Goal: Navigation & Orientation: Find specific page/section

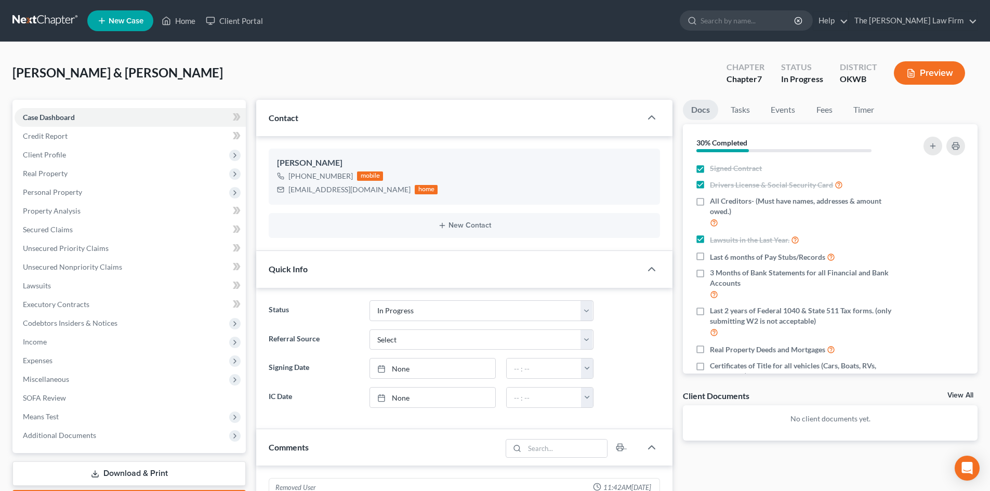
select select "4"
drag, startPoint x: 357, startPoint y: 193, endPoint x: 295, endPoint y: 194, distance: 62.4
click at [287, 194] on div "[EMAIL_ADDRESS][DOMAIN_NAME] home" at bounding box center [357, 190] width 161 height 14
copy div "[EMAIL_ADDRESS][DOMAIN_NAME]"
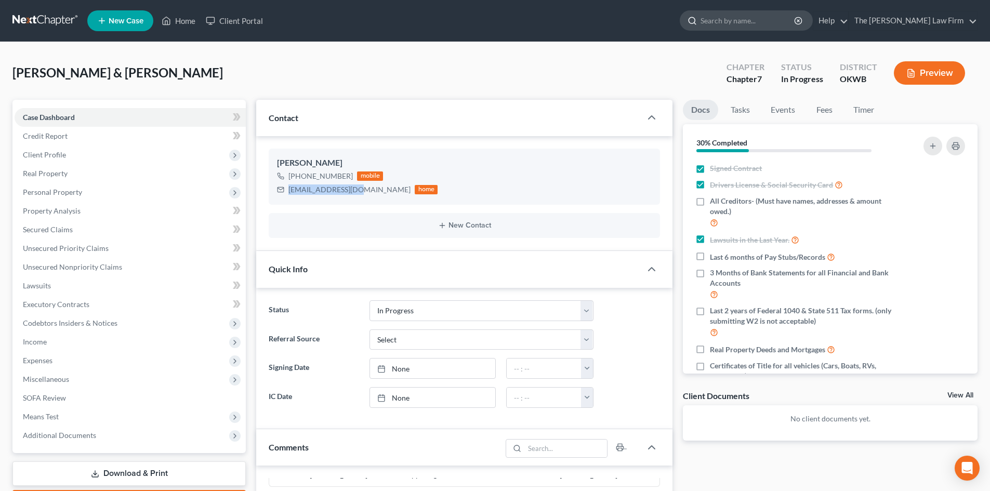
click at [749, 24] on input "search" at bounding box center [747, 20] width 95 height 19
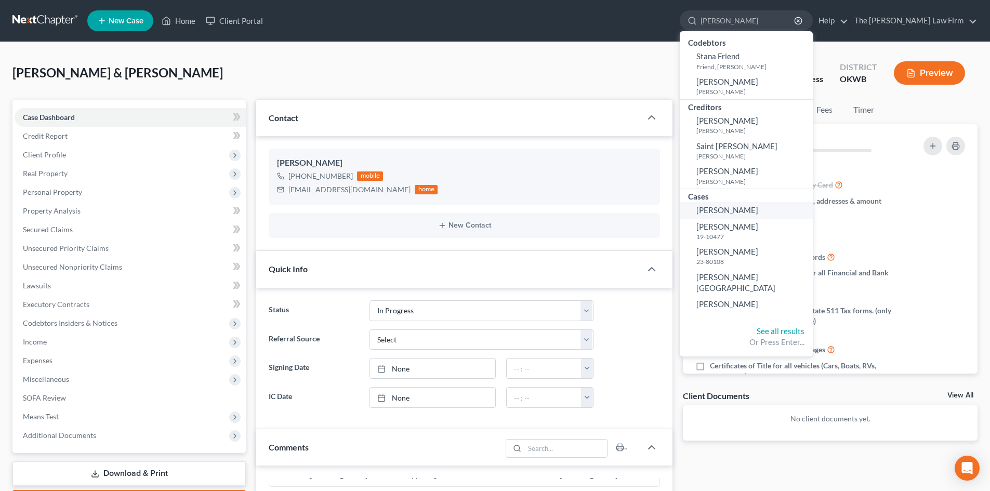
type input "[PERSON_NAME]"
click at [787, 212] on link "[PERSON_NAME]" at bounding box center [746, 210] width 133 height 16
select select "0"
